Goal: Task Accomplishment & Management: Use online tool/utility

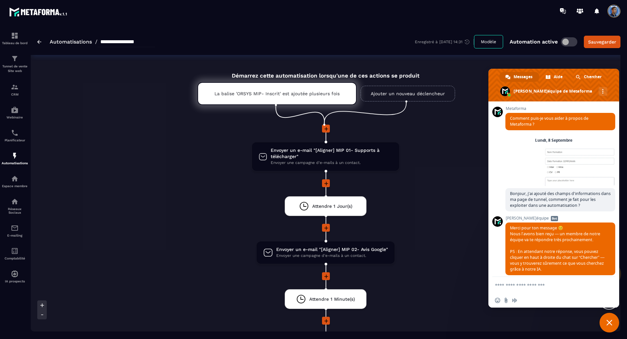
click at [443, 234] on div "Envoyer un e-mail "[Aligner] MIP 01- Supports à télécharger" Envoyer une campag…" at bounding box center [325, 253] width 289 height 257
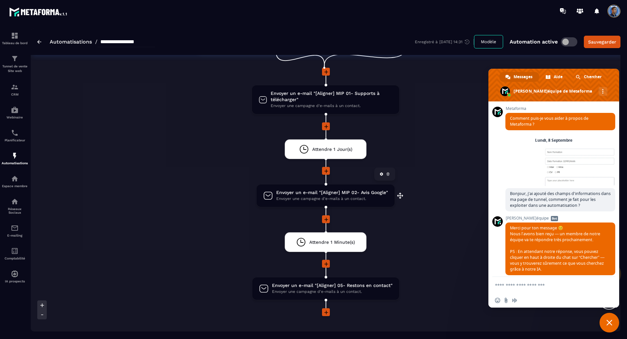
scroll to position [45, 0]
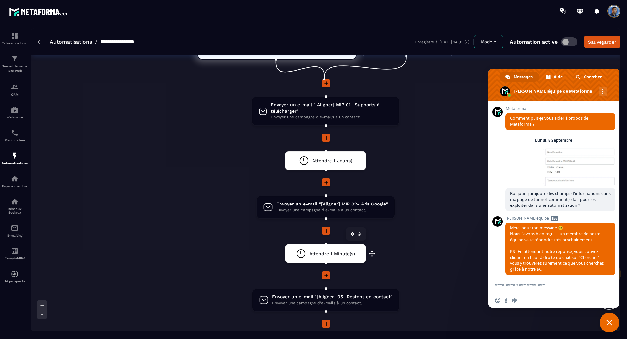
click at [340, 251] on span "Attendre 1 Minute(s)" at bounding box center [332, 254] width 46 height 6
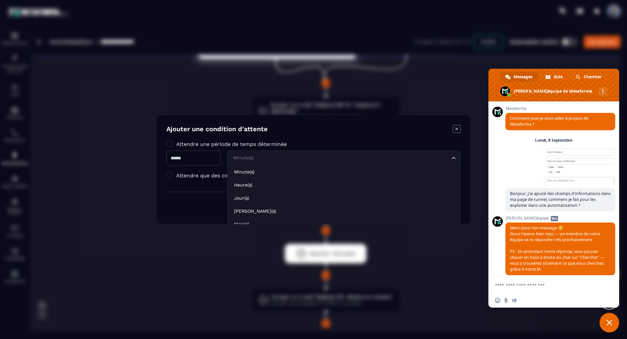
click at [305, 155] on input "Search for option" at bounding box center [341, 157] width 218 height 7
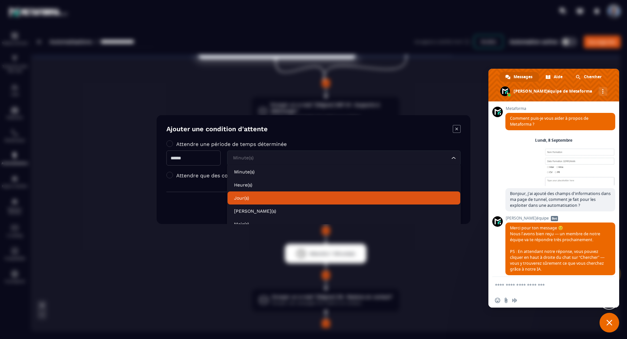
click at [263, 196] on p "Jour(s)" at bounding box center [344, 198] width 220 height 7
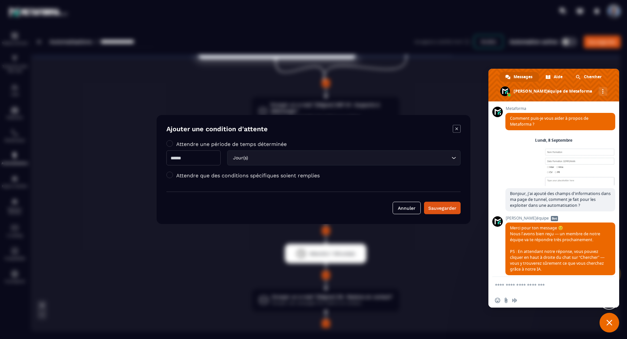
drag, startPoint x: 187, startPoint y: 159, endPoint x: 144, endPoint y: 156, distance: 43.6
click at [144, 156] on section "Ajouter une condition d'attente Attendre une période de temps déterminée * Jour…" at bounding box center [313, 169] width 627 height 339
type input "*"
click at [448, 208] on div "Sauvegarder" at bounding box center [442, 208] width 28 height 7
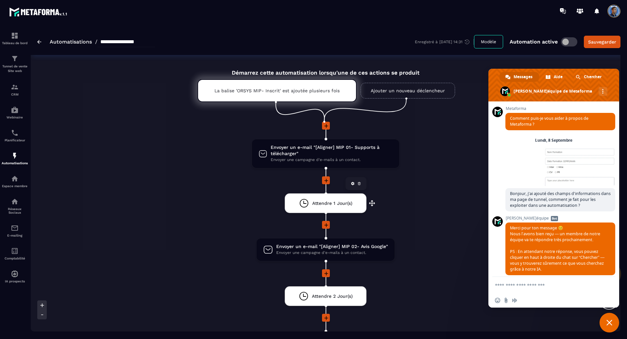
scroll to position [0, 0]
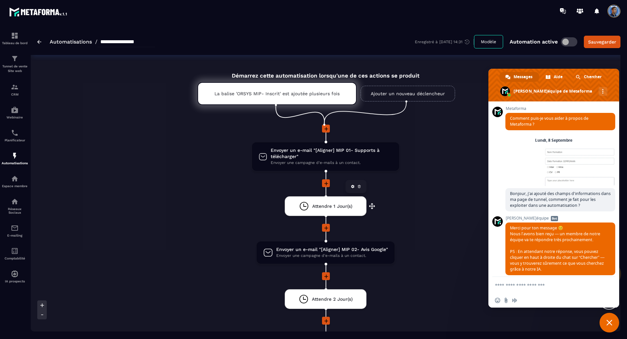
click at [353, 206] on div "Attendre 1 Jour(s) drag-arrow" at bounding box center [326, 206] width 82 height 20
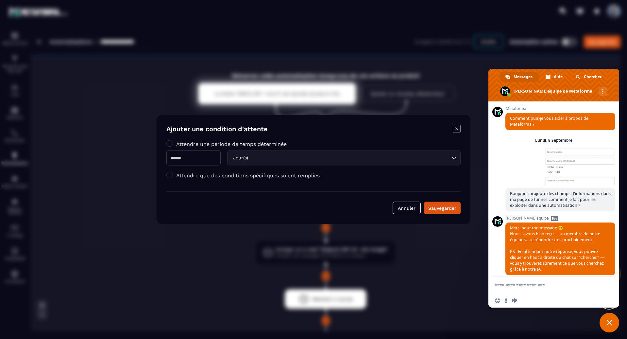
drag, startPoint x: 203, startPoint y: 158, endPoint x: 132, endPoint y: 154, distance: 71.1
click at [132, 154] on section "Ajouter une condition d'attente Attendre une période de temps déterminée * Jour…" at bounding box center [313, 169] width 627 height 339
type input "*"
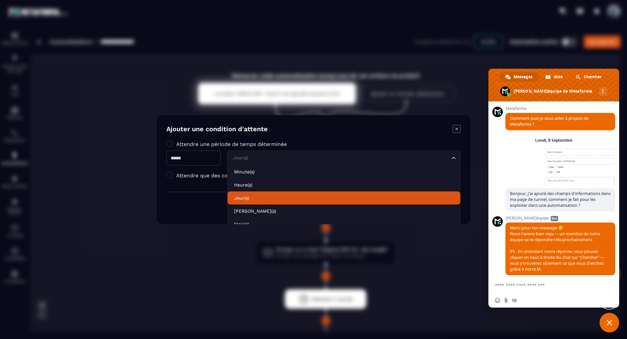
click at [262, 199] on p "Jour(s)" at bounding box center [344, 198] width 220 height 7
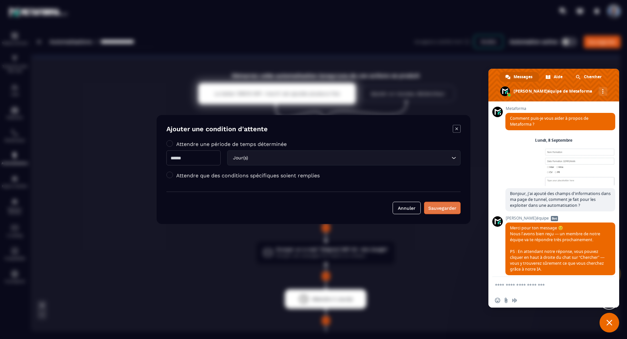
click at [442, 206] on div "Sauvegarder" at bounding box center [442, 208] width 28 height 7
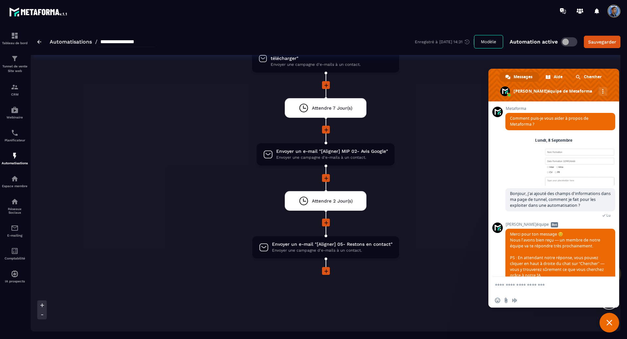
scroll to position [65, 0]
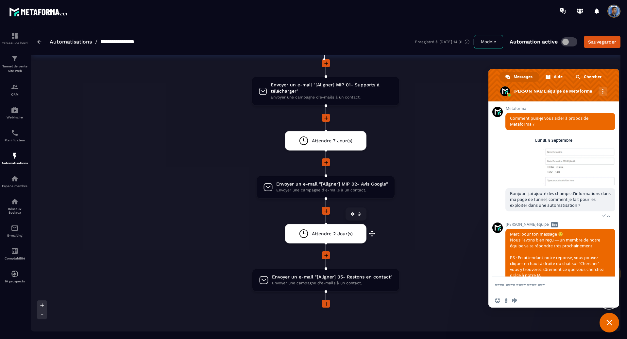
click at [344, 236] on span "Attendre 2 Jour(s)" at bounding box center [332, 234] width 41 height 6
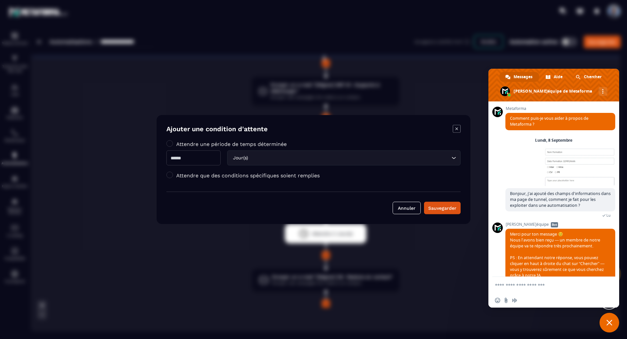
drag, startPoint x: 191, startPoint y: 158, endPoint x: 151, endPoint y: 153, distance: 40.5
click at [151, 153] on section "Ajouter une condition d'attente Attendre une période de temps déterminée * Jour…" at bounding box center [313, 169] width 627 height 339
type input "*"
click at [330, 154] on input "Search for option" at bounding box center [350, 157] width 200 height 7
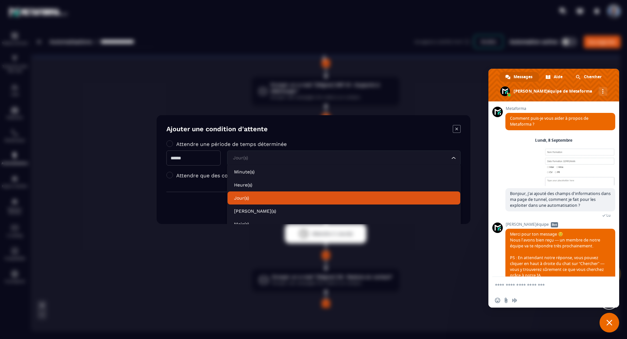
click at [263, 195] on p "Jour(s)" at bounding box center [344, 198] width 220 height 7
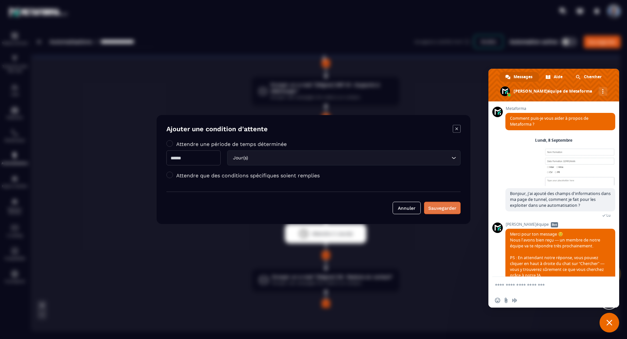
click at [447, 207] on div "Sauvegarder" at bounding box center [442, 208] width 28 height 7
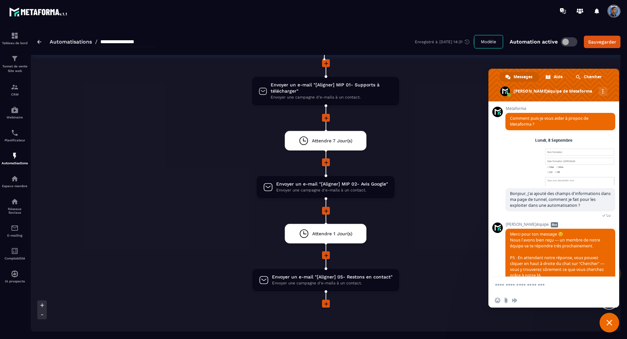
click at [447, 207] on div "Envoyer un e-mail "[Aligner] MIP 01- Supports à télécharger" Envoyer une campag…" at bounding box center [325, 187] width 289 height 257
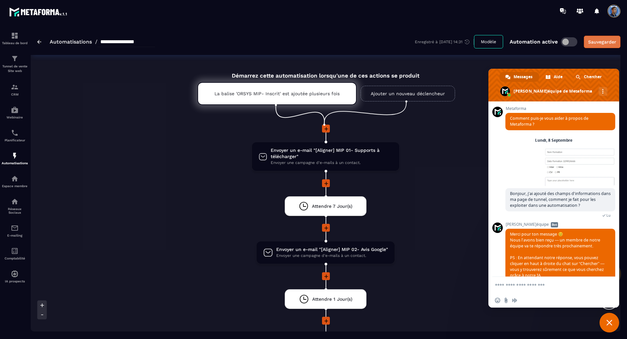
click at [608, 41] on div "Sauvegarder" at bounding box center [602, 42] width 28 height 7
